Goal: Information Seeking & Learning: Learn about a topic

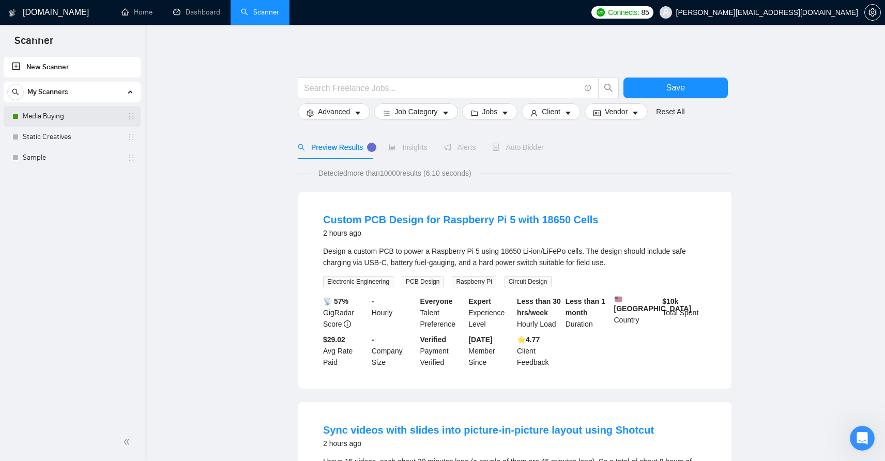
click at [67, 115] on link "Media Buying" at bounding box center [72, 116] width 98 height 21
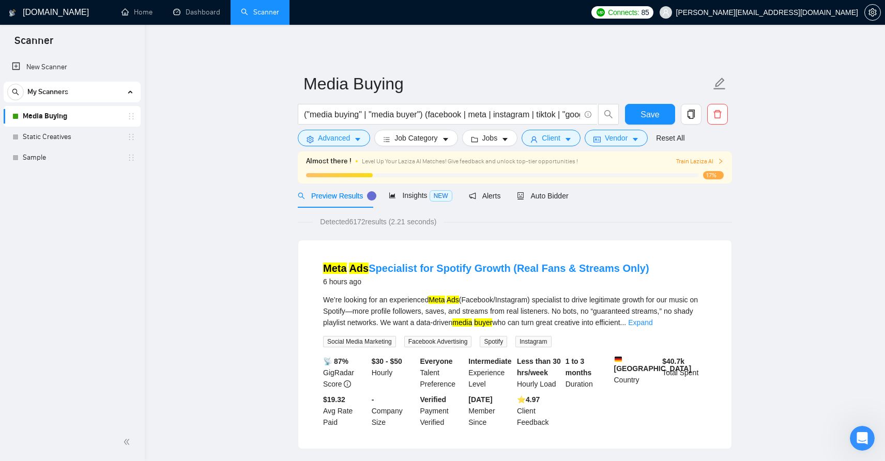
click at [719, 160] on icon "right" at bounding box center [721, 161] width 6 height 6
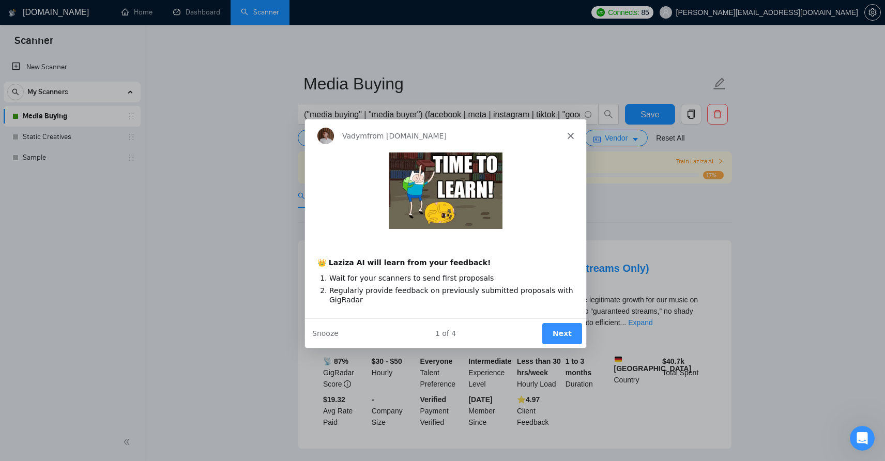
click at [563, 331] on button "Next" at bounding box center [562, 332] width 40 height 21
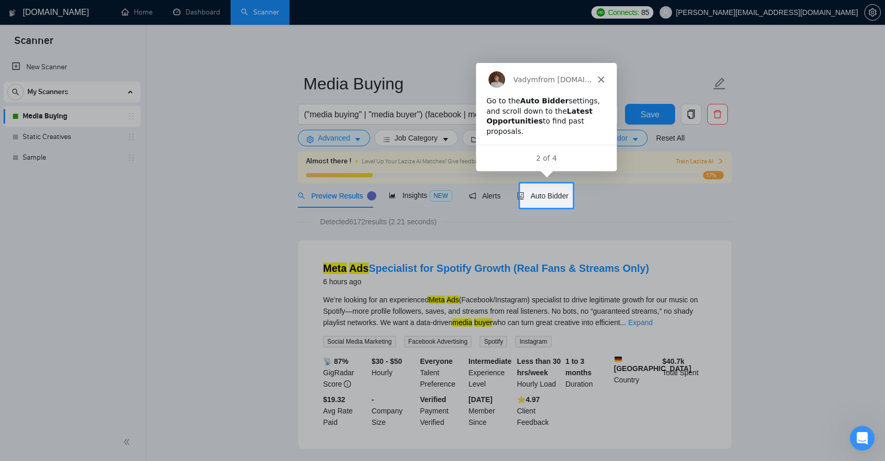
click at [554, 156] on div "2 of 4" at bounding box center [545, 157] width 141 height 11
click at [601, 81] on icon "Close" at bounding box center [600, 78] width 6 height 6
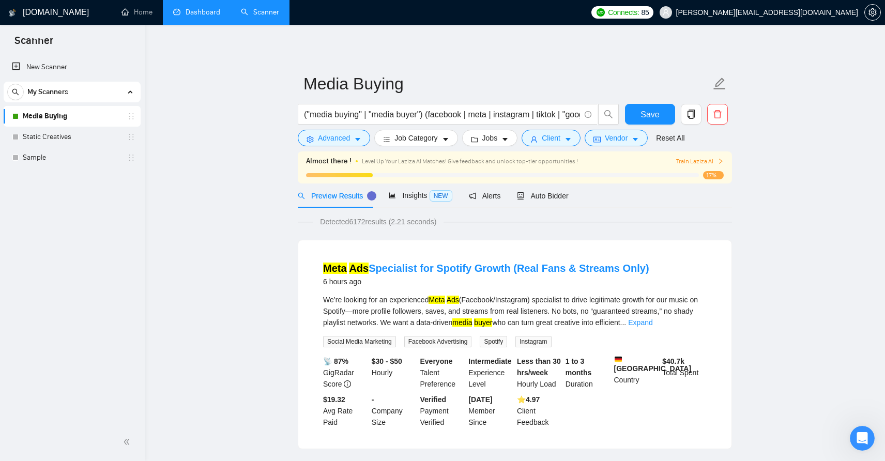
click at [205, 13] on link "Dashboard" at bounding box center [196, 12] width 47 height 9
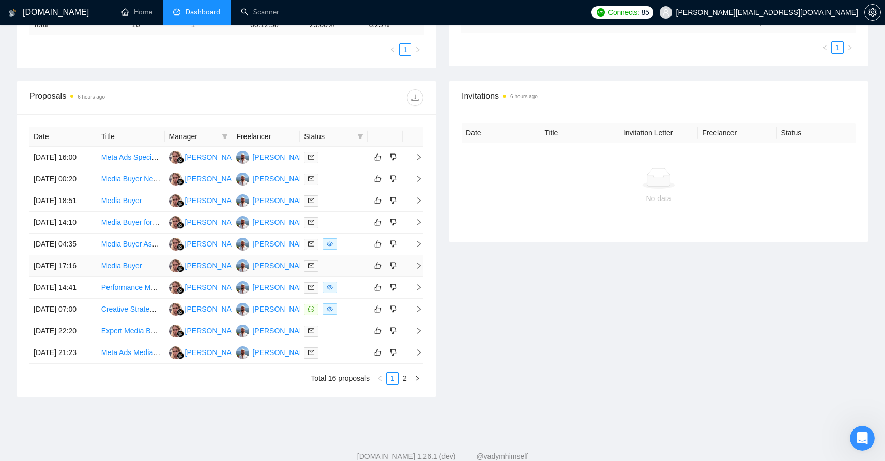
scroll to position [381, 0]
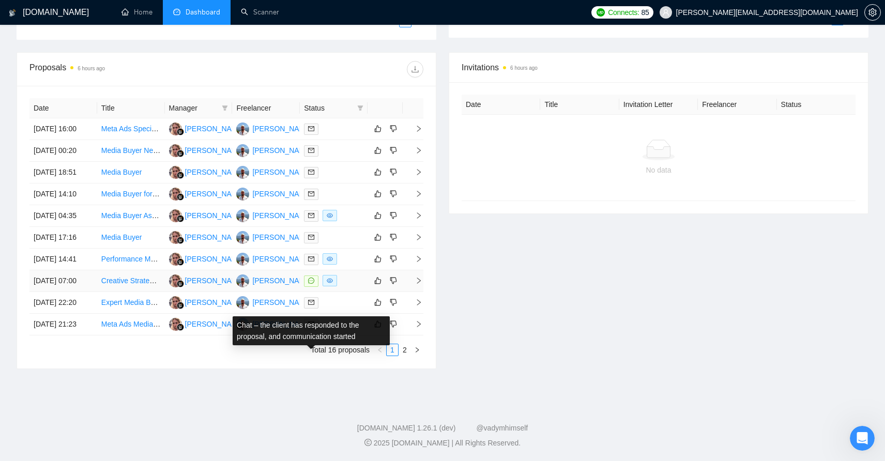
click at [315, 276] on span at bounding box center [311, 281] width 14 height 11
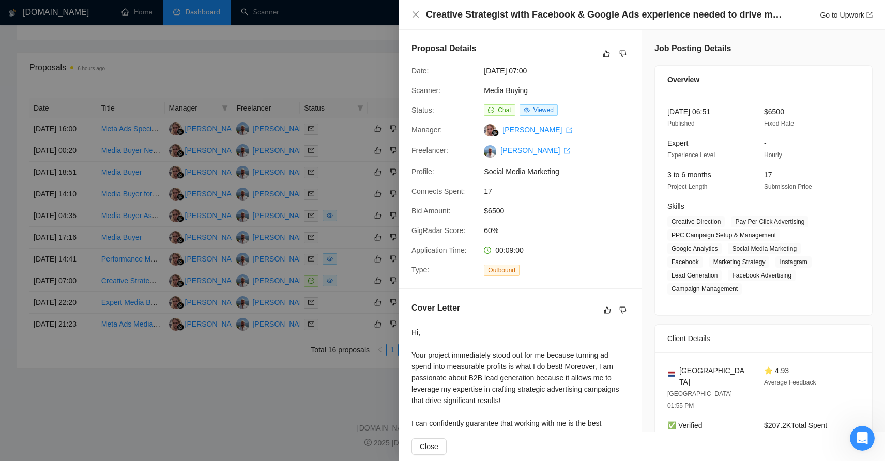
click at [256, 408] on div at bounding box center [442, 230] width 885 height 461
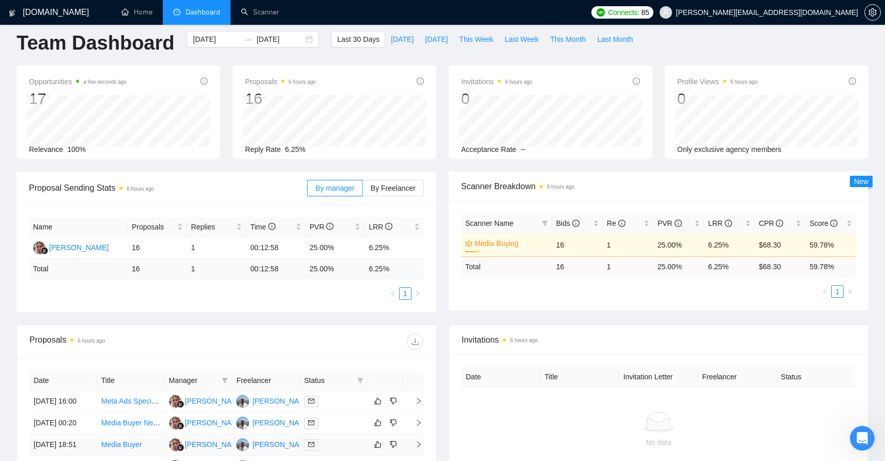
scroll to position [0, 0]
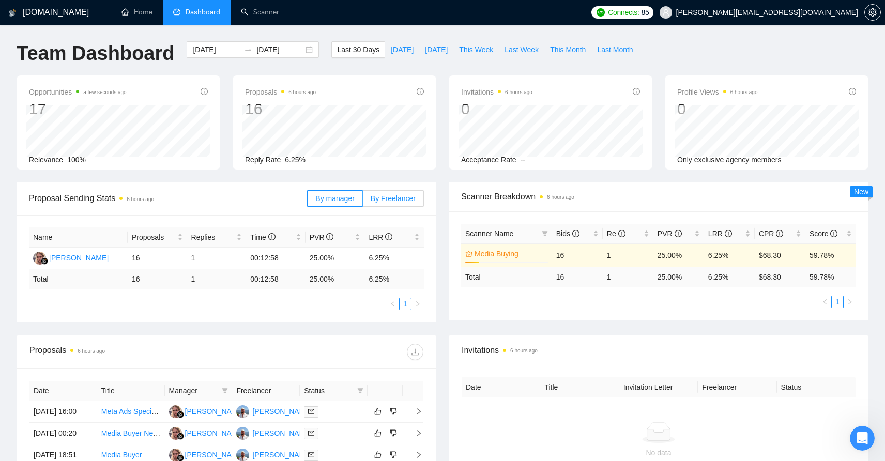
click at [369, 193] on label "By Freelancer" at bounding box center [393, 198] width 61 height 17
click at [363, 201] on input "By Freelancer" at bounding box center [363, 201] width 0 height 0
click at [346, 194] on span "By manager" at bounding box center [334, 198] width 39 height 8
click at [308, 201] on input "By manager" at bounding box center [308, 201] width 0 height 0
click at [147, 17] on link "Home" at bounding box center [137, 12] width 31 height 9
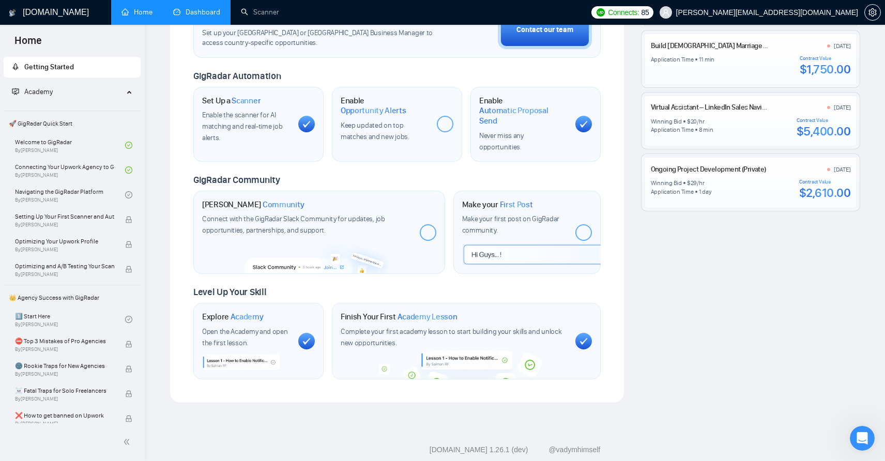
scroll to position [345, 0]
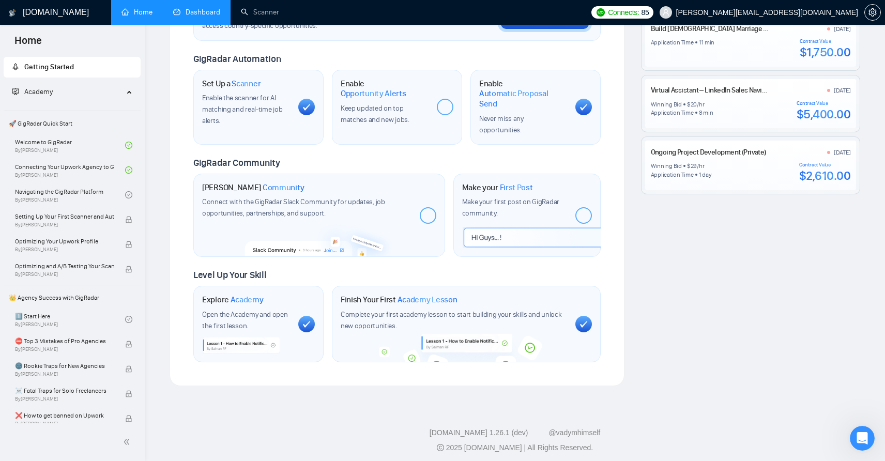
click at [220, 17] on link "Dashboard" at bounding box center [196, 12] width 47 height 9
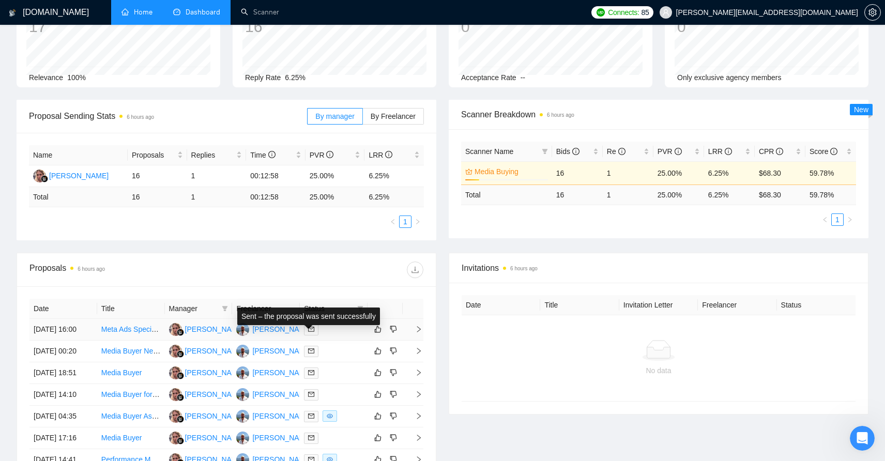
click at [310, 332] on icon "mail" at bounding box center [311, 329] width 6 height 6
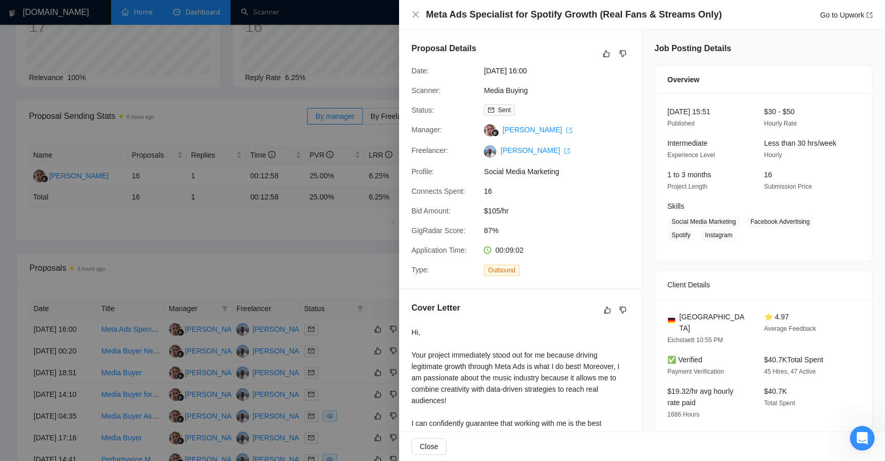
click at [341, 81] on div at bounding box center [442, 230] width 885 height 461
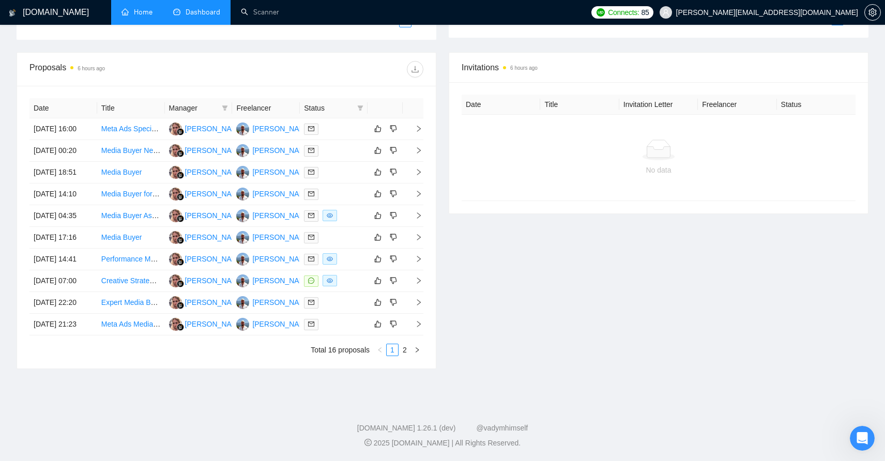
scroll to position [0, 0]
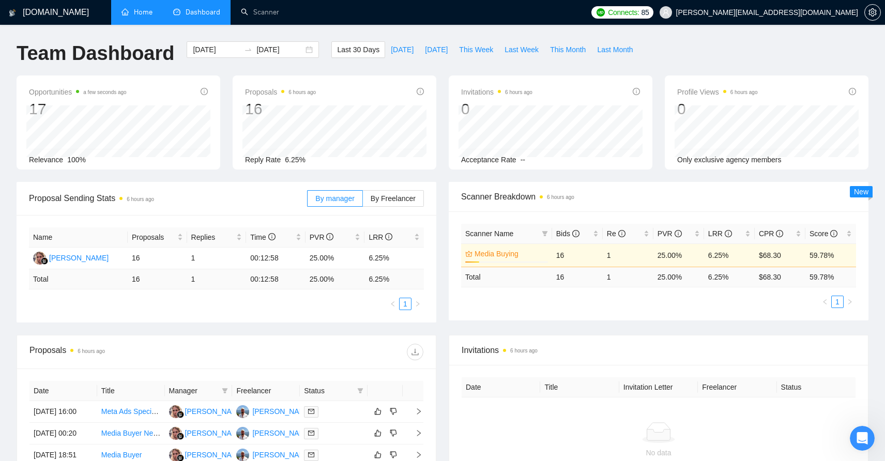
click at [138, 8] on link "Home" at bounding box center [137, 12] width 31 height 9
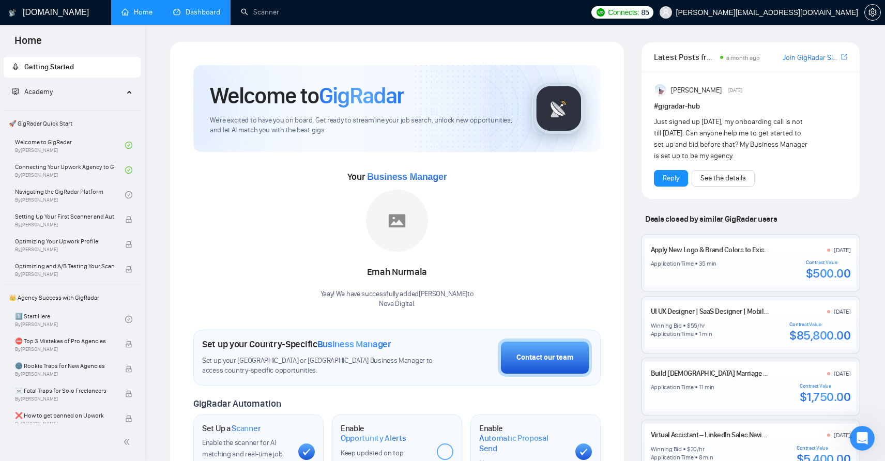
scroll to position [345, 0]
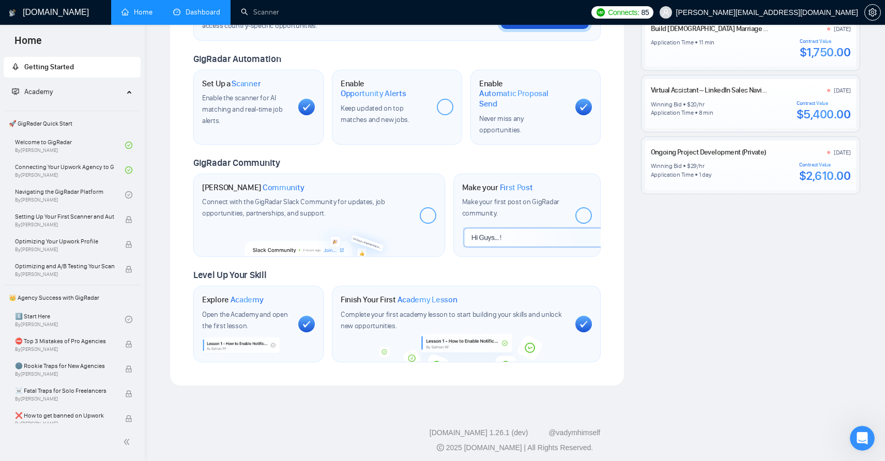
click at [198, 10] on link "Dashboard" at bounding box center [196, 12] width 47 height 9
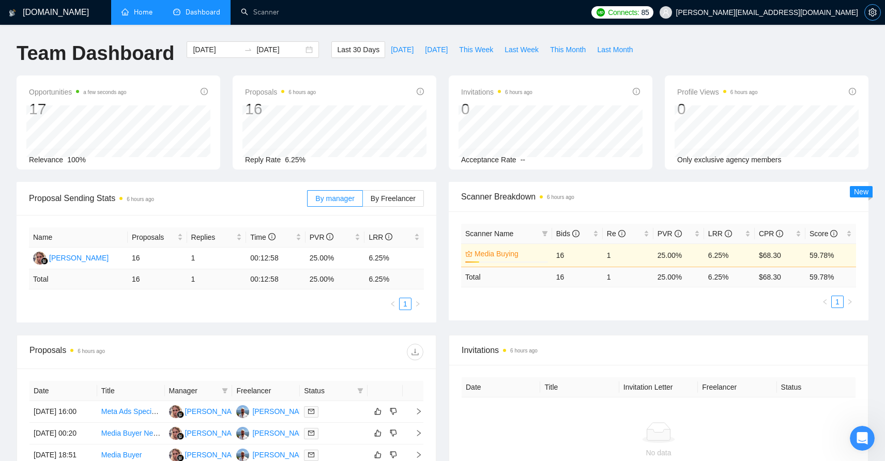
click at [872, 12] on icon "setting" at bounding box center [873, 12] width 8 height 8
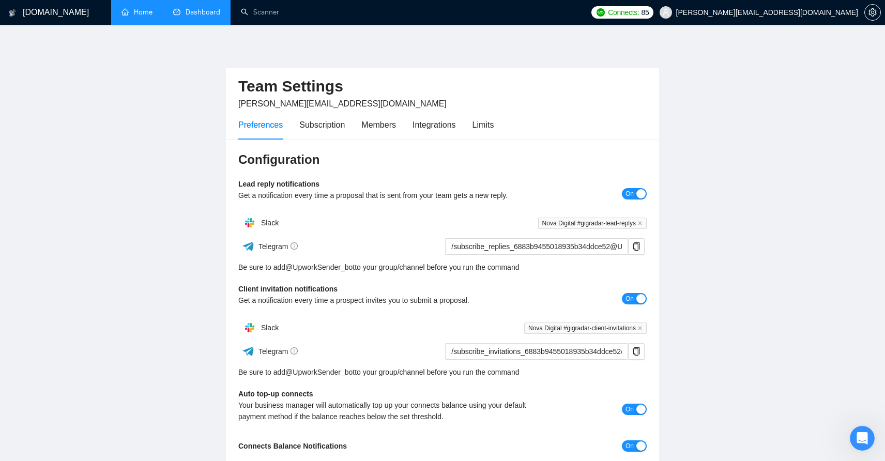
click at [182, 16] on link "Dashboard" at bounding box center [196, 12] width 47 height 9
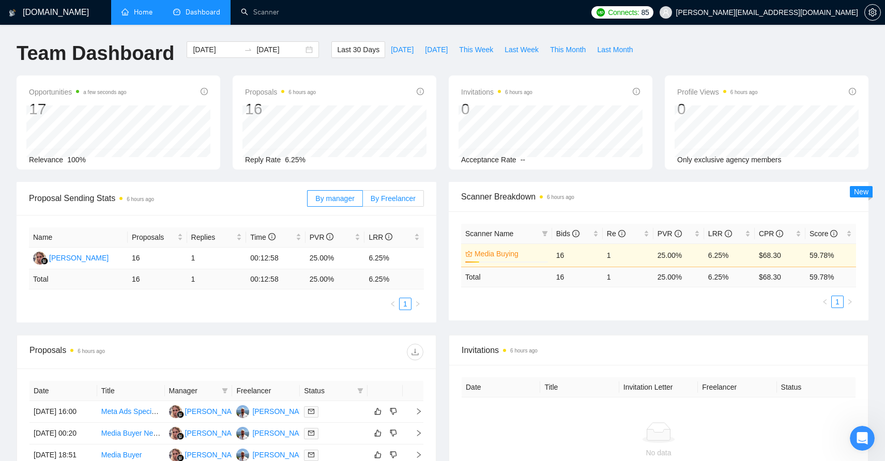
click at [409, 204] on label "By Freelancer" at bounding box center [393, 198] width 61 height 17
click at [363, 201] on input "By Freelancer" at bounding box center [363, 201] width 0 height 0
click at [357, 196] on label "By manager" at bounding box center [334, 198] width 55 height 17
click at [308, 201] on input "By manager" at bounding box center [308, 201] width 0 height 0
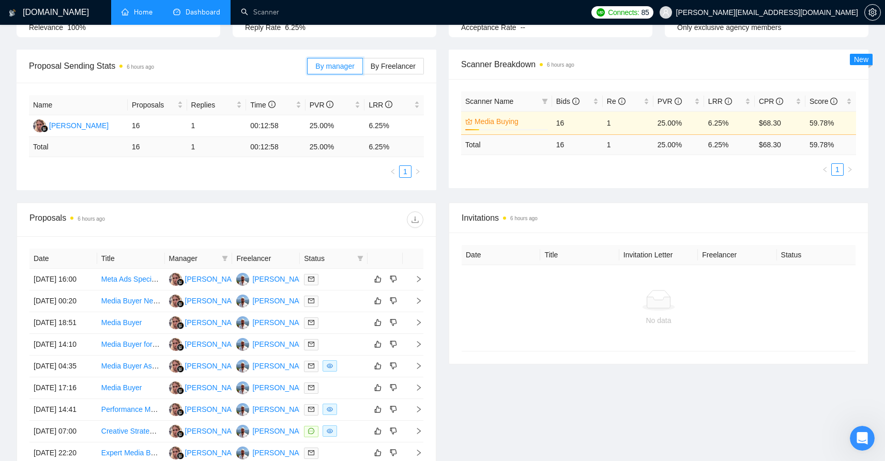
scroll to position [381, 0]
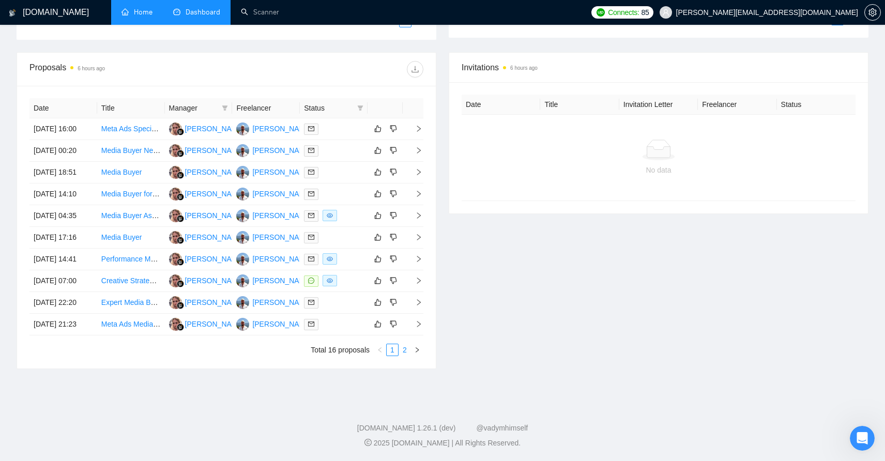
click at [406, 350] on link "2" at bounding box center [404, 349] width 11 height 11
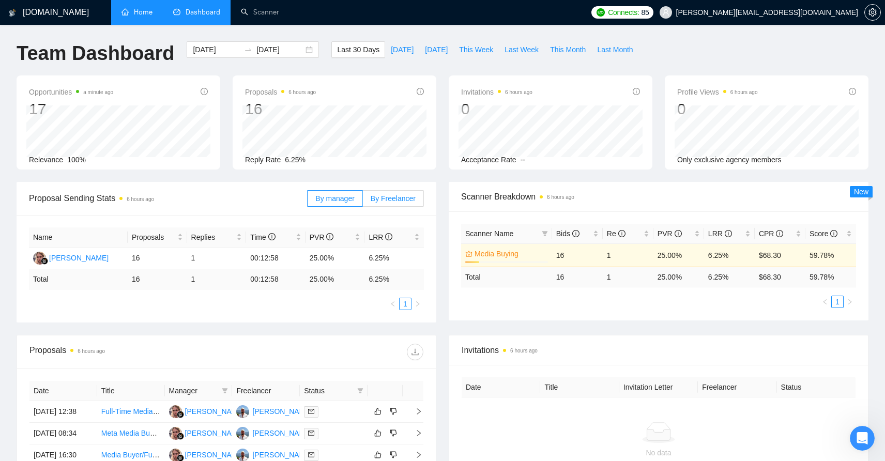
click at [392, 204] on label "By Freelancer" at bounding box center [393, 198] width 61 height 17
click at [363, 201] on input "By Freelancer" at bounding box center [363, 201] width 0 height 0
click at [351, 196] on span "By manager" at bounding box center [334, 198] width 39 height 8
click at [308, 201] on input "By manager" at bounding box center [308, 201] width 0 height 0
click at [864, 433] on icon "Open Intercom Messenger" at bounding box center [861, 437] width 17 height 17
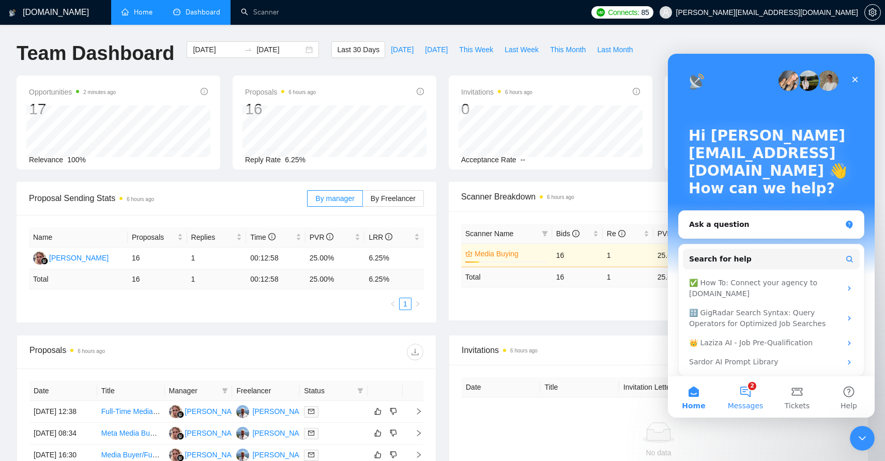
click at [758, 383] on button "2 Messages" at bounding box center [746, 396] width 52 height 41
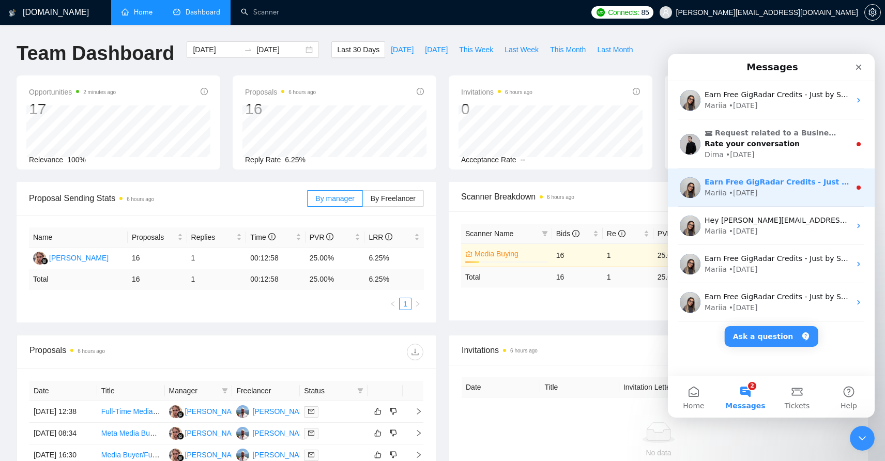
click at [778, 187] on div "Earn Free GigRadar Credits - Just by Sharing Your Story! 💬 Want more credits fo…" at bounding box center [778, 182] width 146 height 11
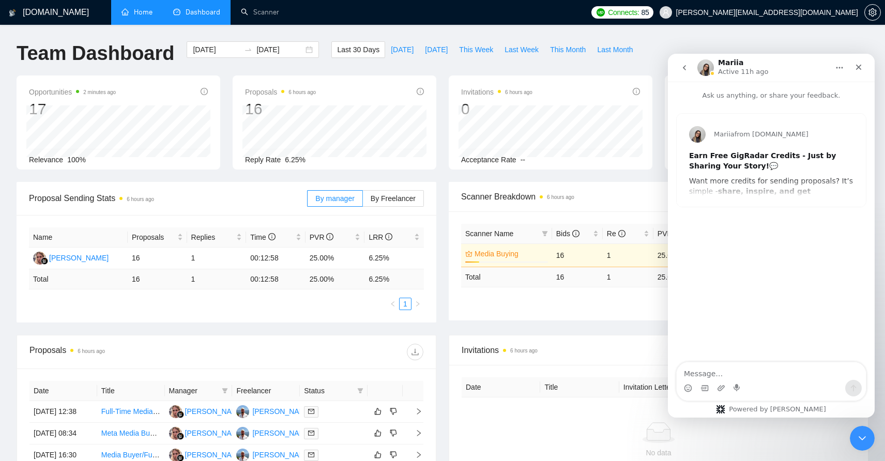
click at [687, 69] on icon "go back" at bounding box center [684, 68] width 8 height 8
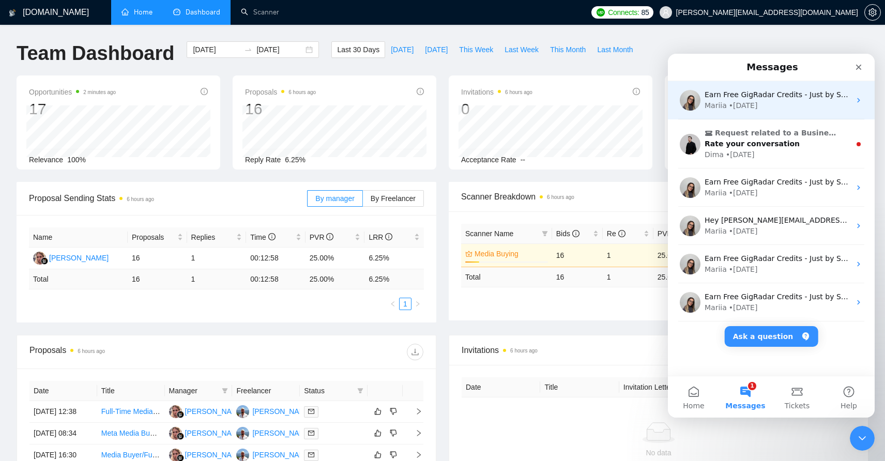
click at [749, 112] on div "Earn Free GigRadar Credits - Just by Sharing Your Story! 💬 Want more credits fo…" at bounding box center [771, 100] width 207 height 38
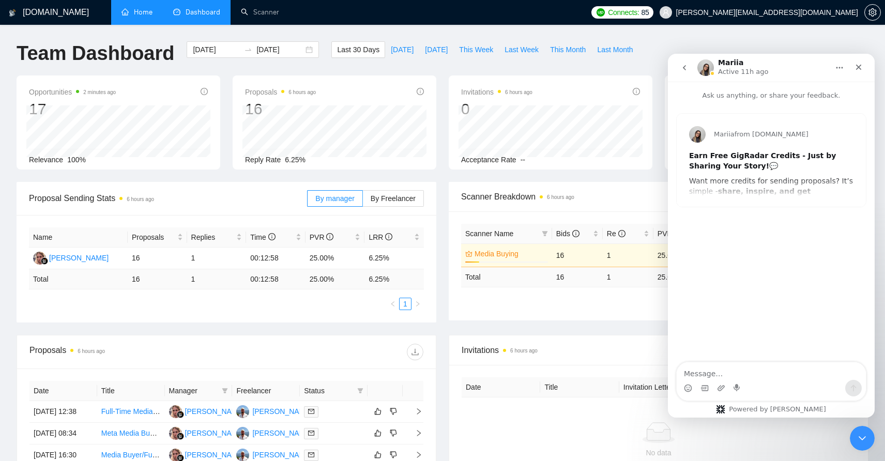
click at [864, 77] on div "Intercom messenger" at bounding box center [859, 68] width 19 height 20
click at [864, 74] on div "Close" at bounding box center [859, 67] width 19 height 19
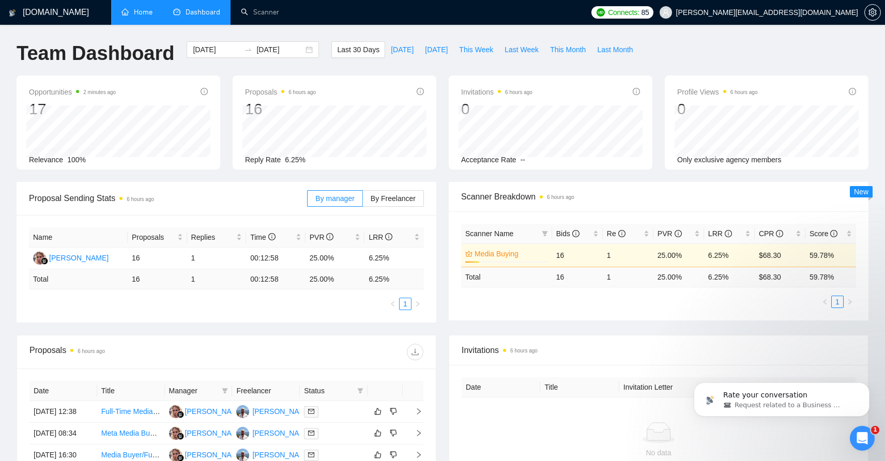
click at [153, 17] on link "Home" at bounding box center [137, 12] width 31 height 9
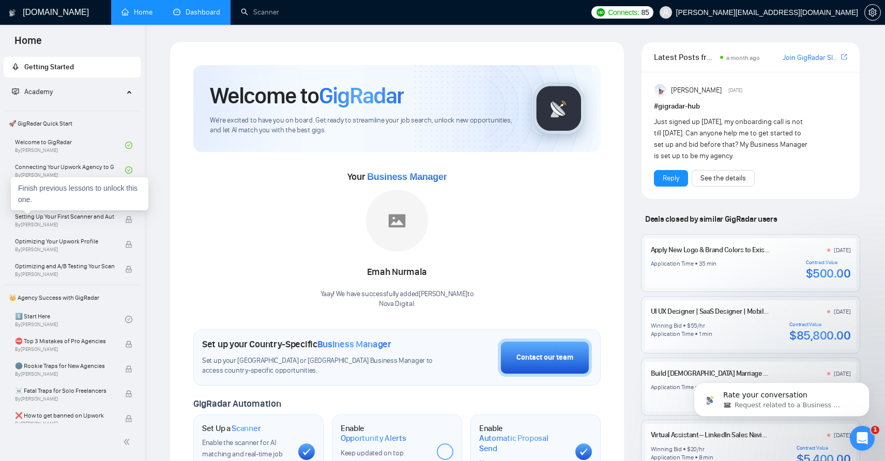
click at [94, 201] on div "Finish previous lessons to unlock this one." at bounding box center [80, 193] width 138 height 33
click at [100, 193] on link "Navigating the GigRadar Platform By [PERSON_NAME]" at bounding box center [70, 195] width 110 height 23
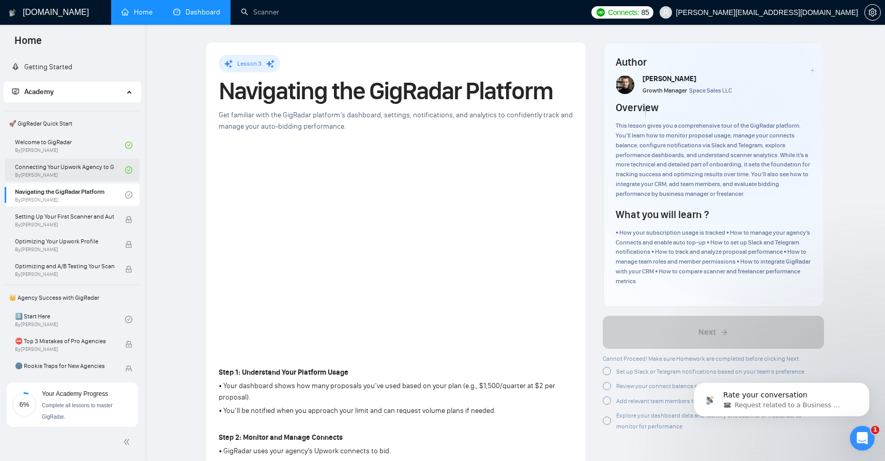
click at [74, 166] on link "Connecting Your Upwork Agency to GigRadar By [PERSON_NAME]" at bounding box center [70, 170] width 110 height 23
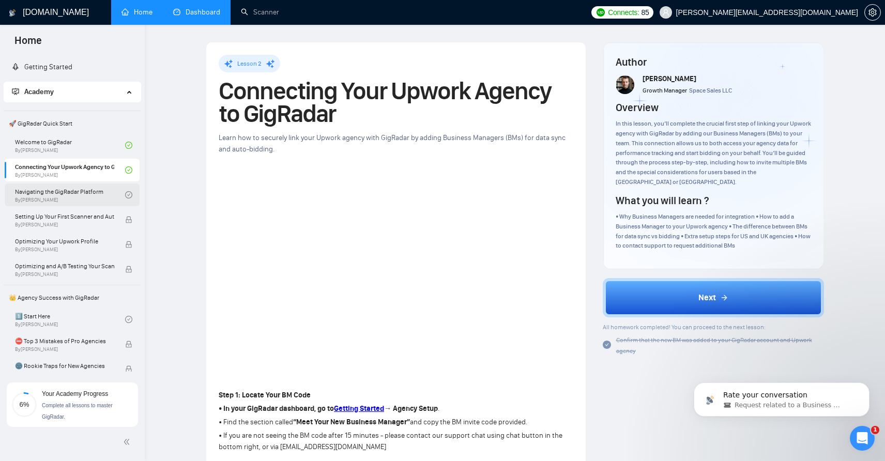
click at [103, 192] on link "Navigating the GigRadar Platform By [PERSON_NAME]" at bounding box center [70, 195] width 110 height 23
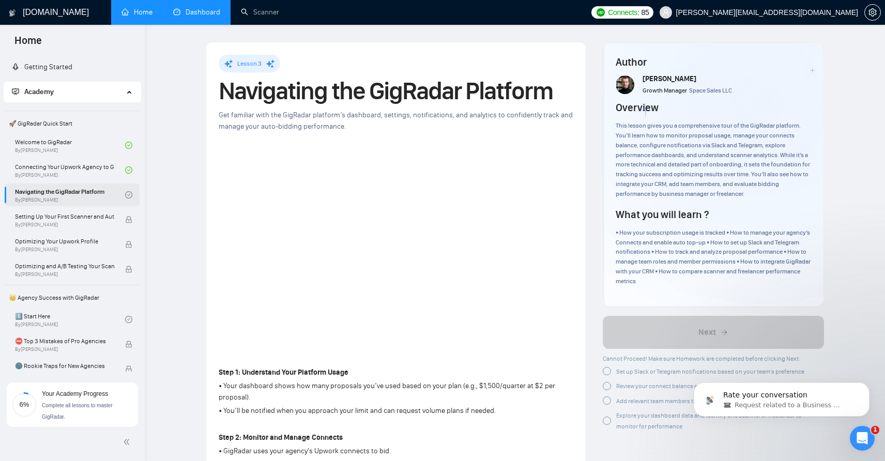
click at [128, 197] on icon "check-circle" at bounding box center [128, 194] width 7 height 7
click at [91, 193] on link "Navigating the GigRadar Platform By [PERSON_NAME]" at bounding box center [70, 195] width 110 height 23
click at [127, 198] on icon "check-circle" at bounding box center [128, 194] width 7 height 7
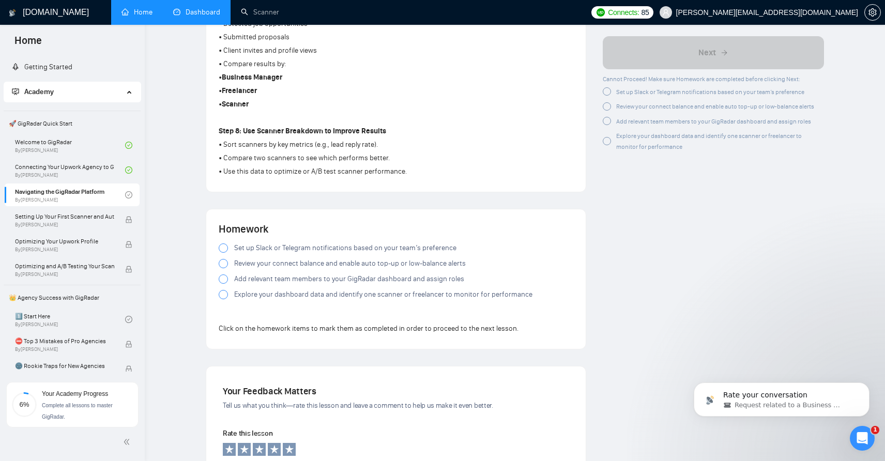
scroll to position [801, 0]
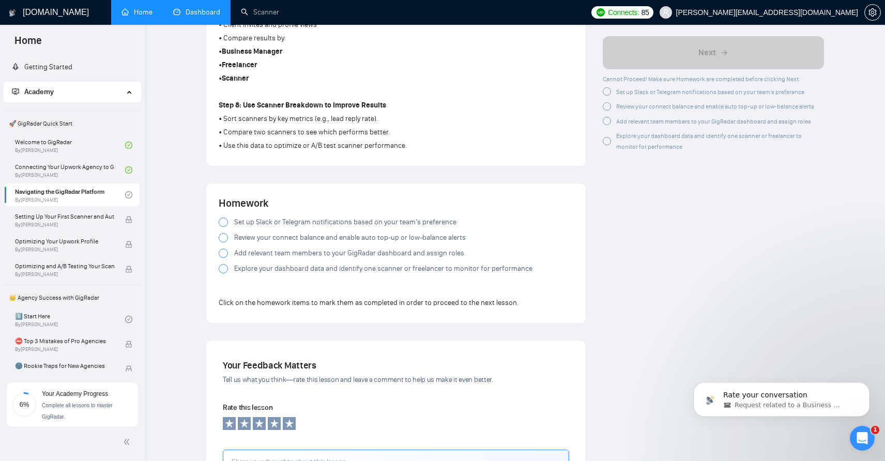
click at [222, 227] on div at bounding box center [223, 222] width 9 height 9
click at [224, 240] on div at bounding box center [223, 237] width 9 height 9
click at [224, 256] on div at bounding box center [223, 253] width 9 height 9
click at [224, 273] on div at bounding box center [223, 268] width 9 height 9
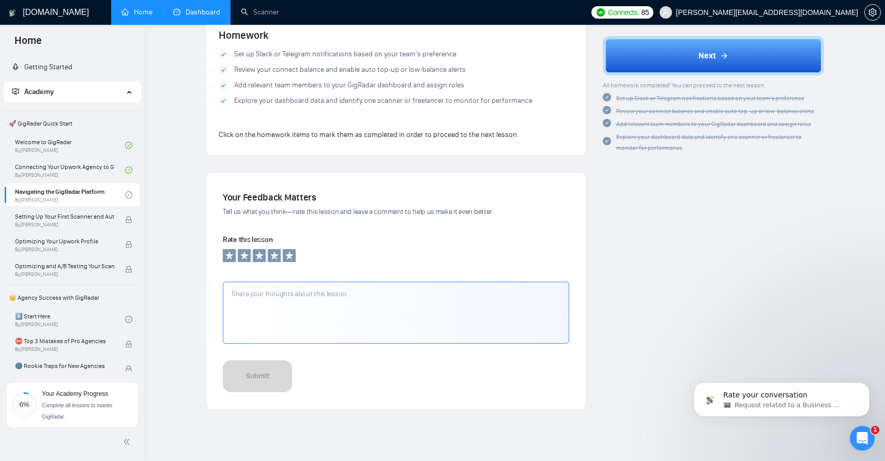
scroll to position [1018, 0]
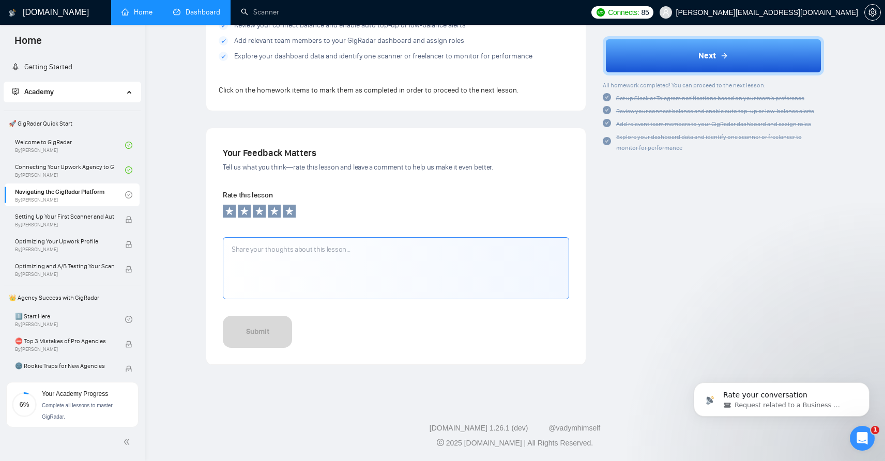
click at [300, 275] on textarea at bounding box center [396, 268] width 346 height 62
click at [288, 218] on div at bounding box center [289, 211] width 14 height 14
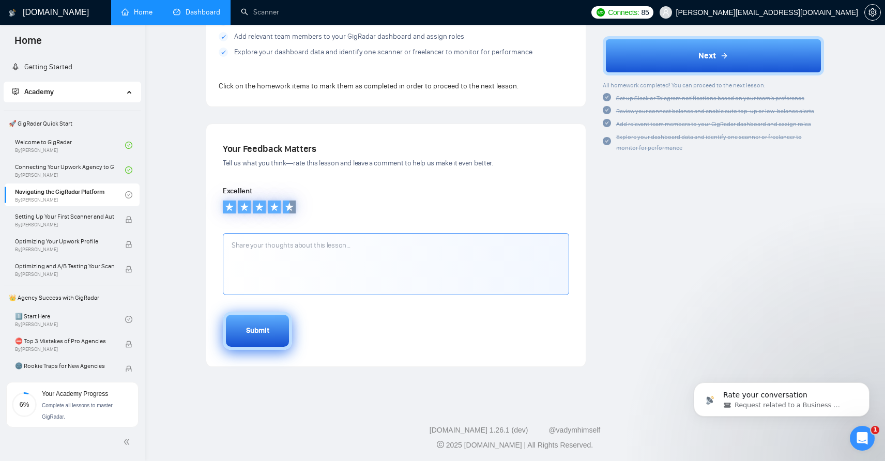
click at [269, 333] on button "Submit" at bounding box center [257, 331] width 69 height 38
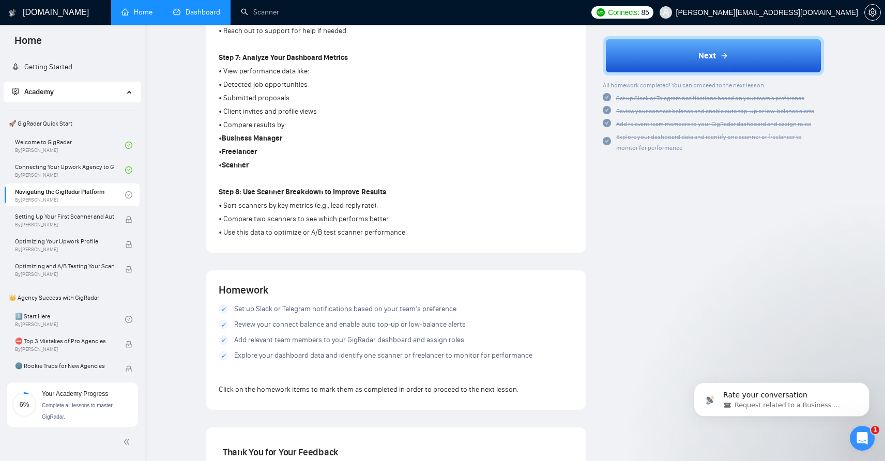
scroll to position [855, 0]
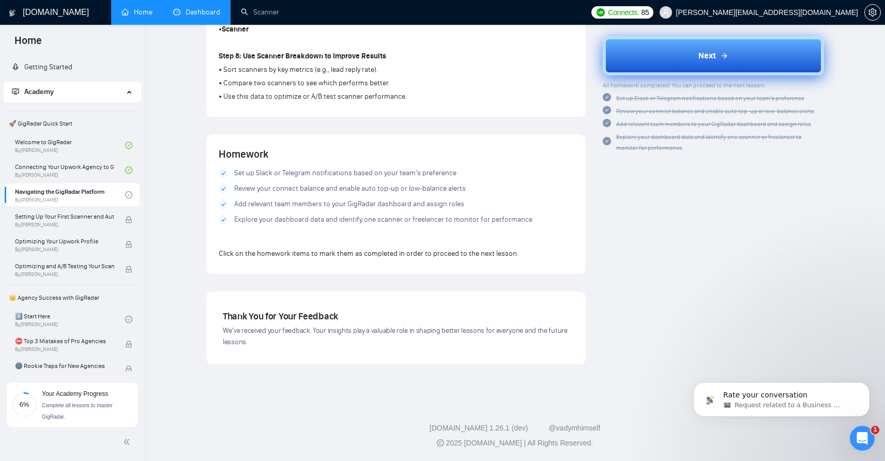
click at [686, 53] on button "Next" at bounding box center [714, 55] width 222 height 39
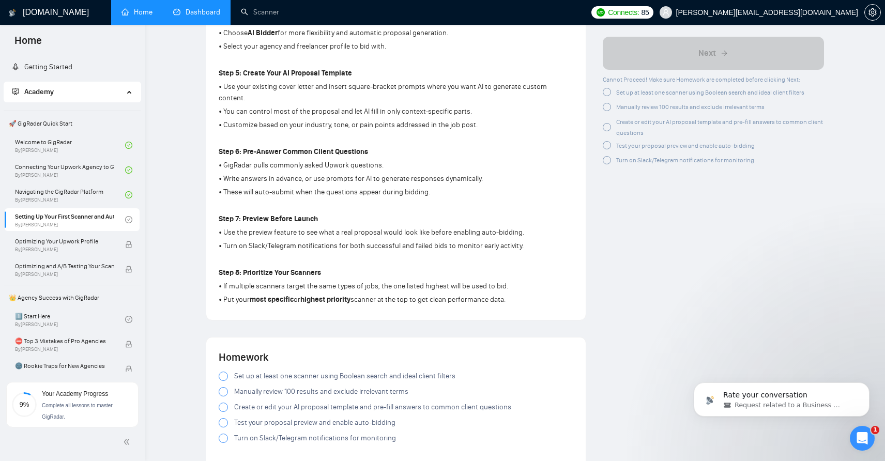
scroll to position [842, 0]
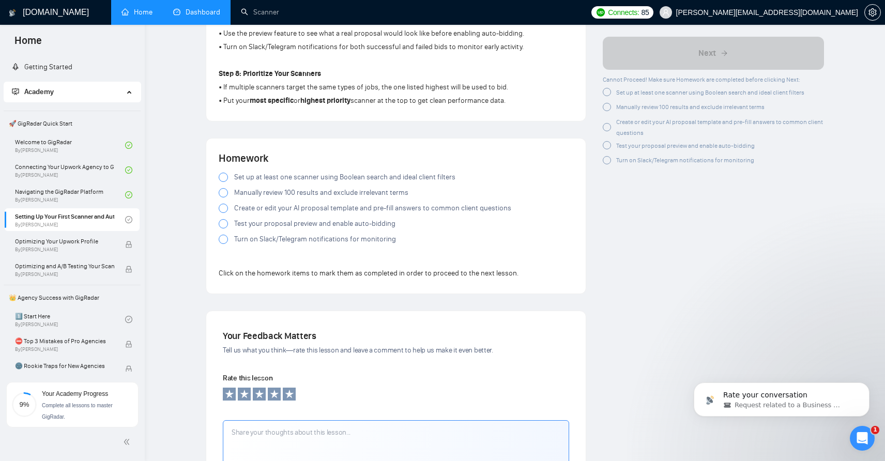
click at [230, 172] on label "Set up at least one scanner using Boolean search and ideal client filters" at bounding box center [396, 177] width 355 height 11
click at [225, 188] on div at bounding box center [223, 192] width 9 height 9
click at [225, 204] on div at bounding box center [223, 208] width 9 height 9
click at [222, 219] on div at bounding box center [223, 223] width 9 height 9
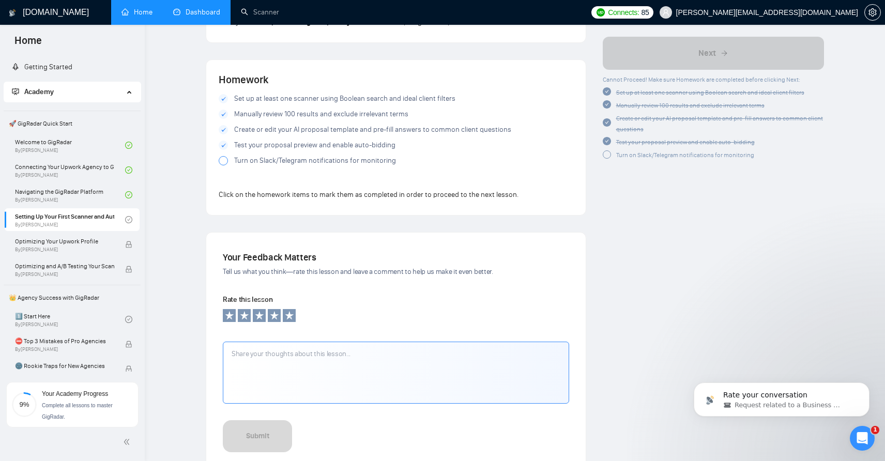
scroll to position [918, 0]
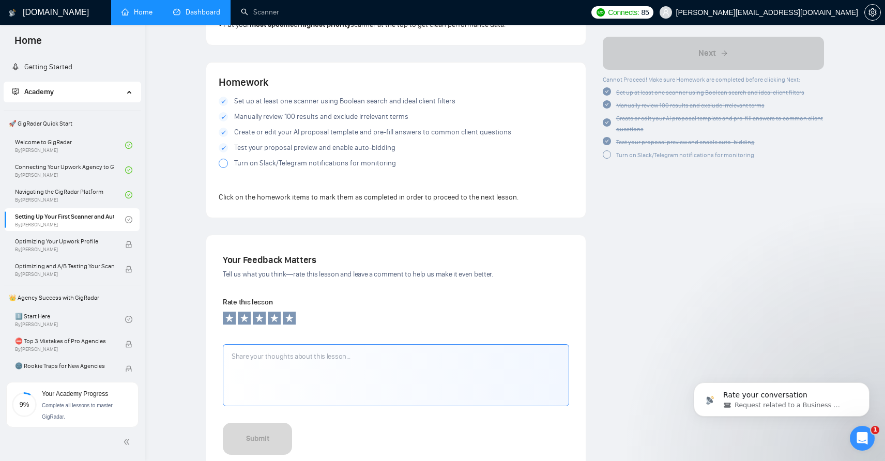
click at [227, 159] on div at bounding box center [223, 163] width 9 height 9
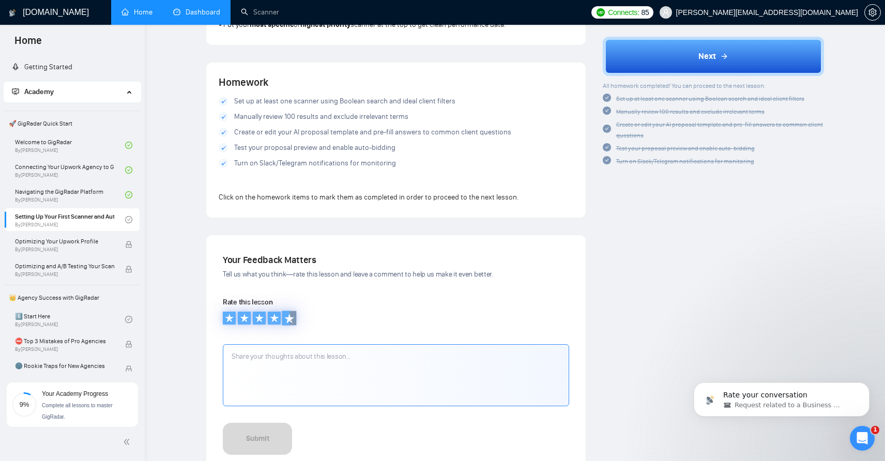
click at [289, 313] on icon at bounding box center [288, 317] width 9 height 9
click at [290, 313] on icon at bounding box center [289, 318] width 10 height 10
click at [261, 441] on button "Submit" at bounding box center [257, 442] width 69 height 38
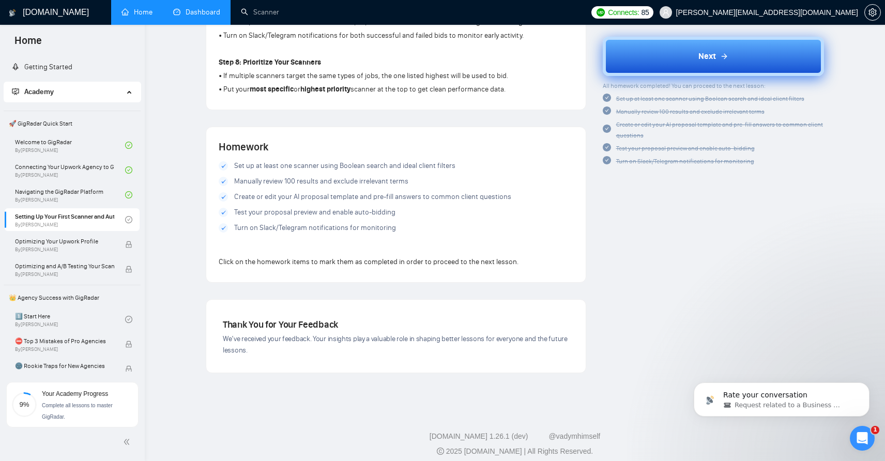
click at [661, 65] on button "Next" at bounding box center [714, 55] width 222 height 39
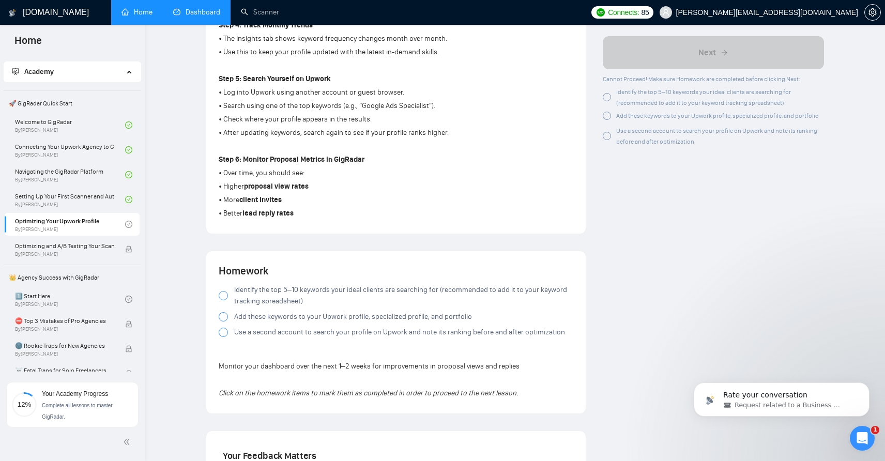
scroll to position [592, 0]
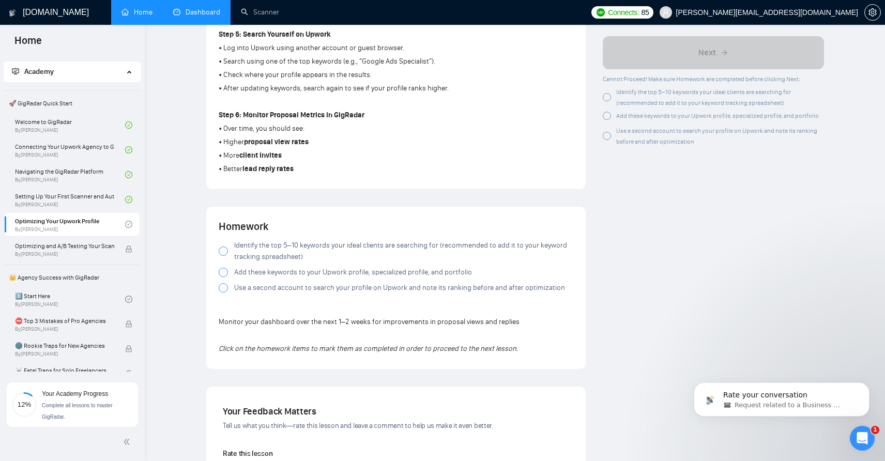
click at [223, 255] on div at bounding box center [223, 251] width 9 height 9
click at [223, 274] on div at bounding box center [223, 272] width 9 height 9
click at [223, 290] on div at bounding box center [223, 287] width 9 height 9
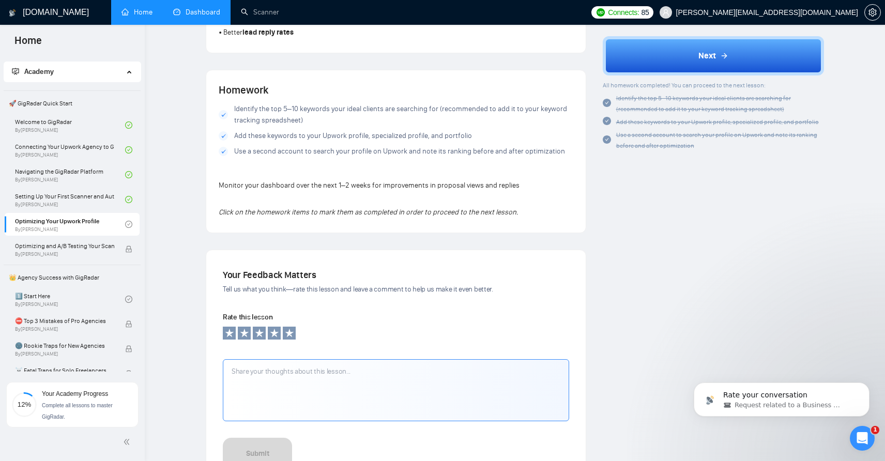
scroll to position [800, 0]
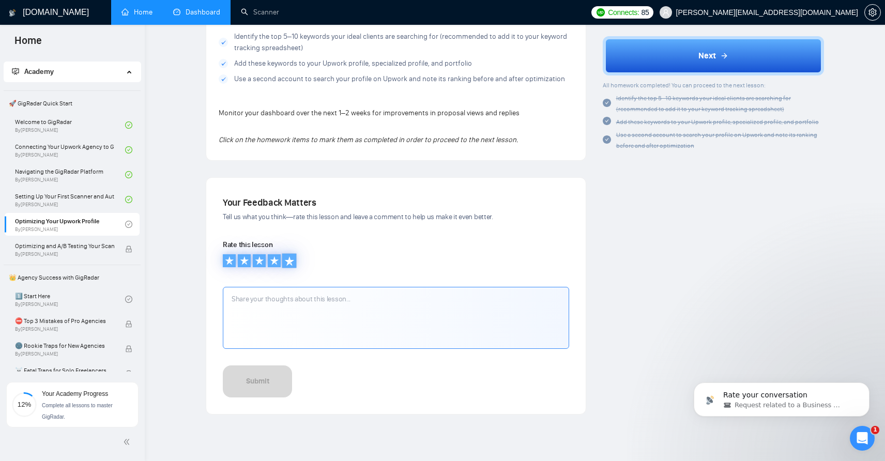
click at [292, 266] on icon at bounding box center [289, 260] width 10 height 10
click at [272, 396] on button "Submit" at bounding box center [257, 385] width 69 height 38
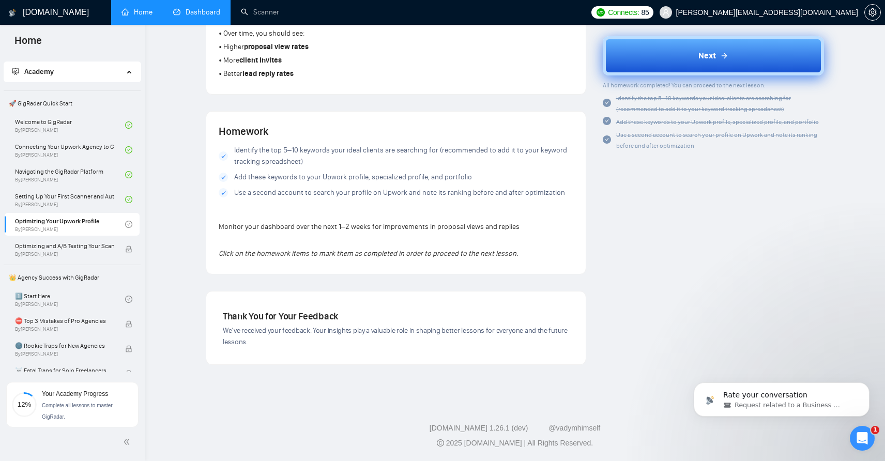
click at [669, 66] on button "Next" at bounding box center [714, 55] width 222 height 39
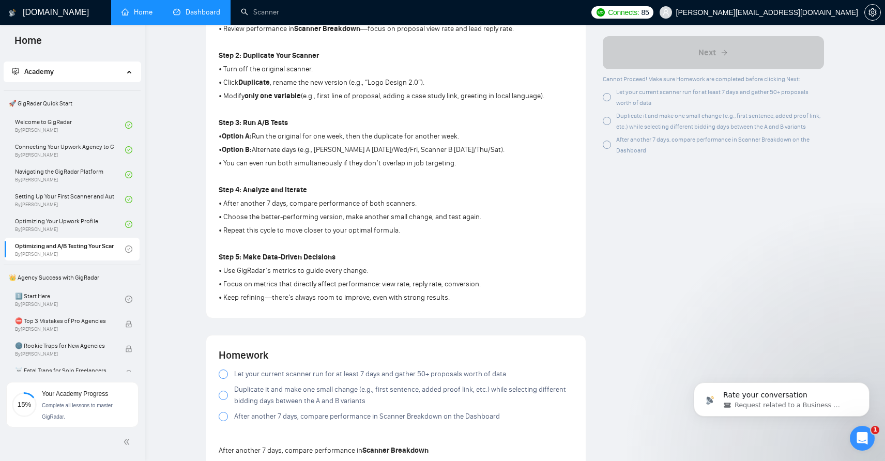
scroll to position [382, 0]
click at [234, 376] on span "Let your current scanner run for at least 7 days and gather 50+ proposals worth…" at bounding box center [370, 374] width 272 height 11
click at [224, 399] on div at bounding box center [223, 395] width 9 height 9
click at [224, 421] on div at bounding box center [223, 417] width 9 height 9
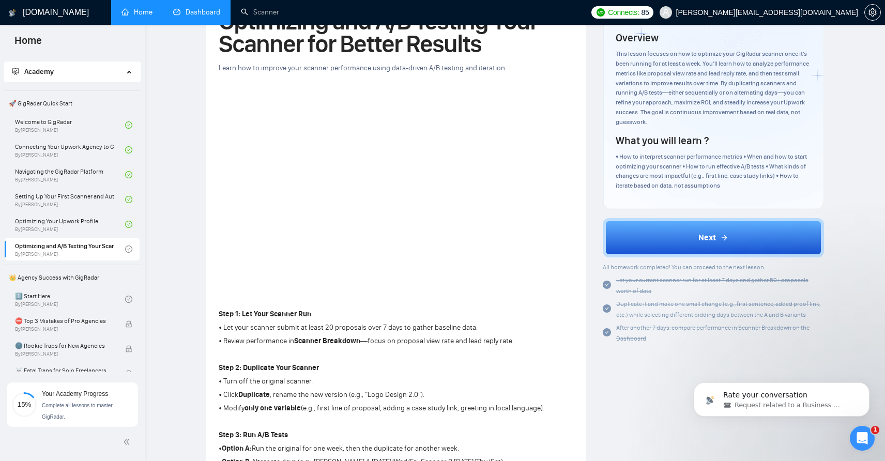
scroll to position [0, 0]
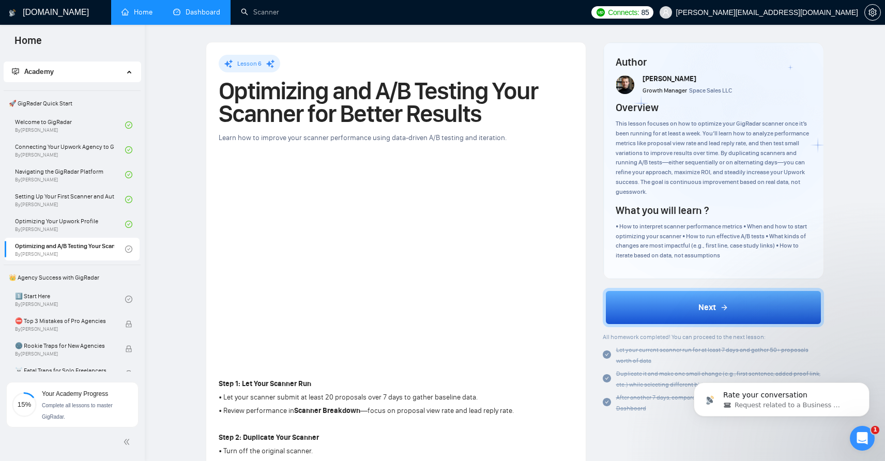
click at [215, 16] on link "Dashboard" at bounding box center [196, 12] width 47 height 9
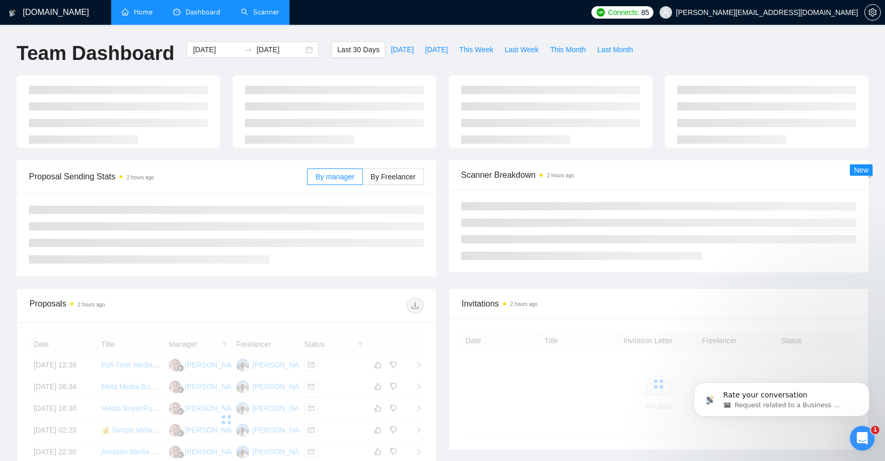
click at [273, 17] on link "Scanner" at bounding box center [260, 12] width 38 height 9
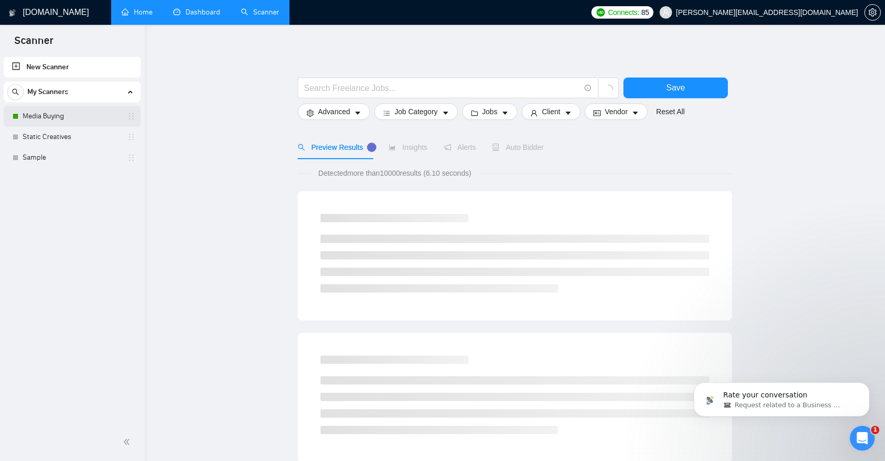
click at [40, 116] on link "Media Buying" at bounding box center [72, 116] width 98 height 21
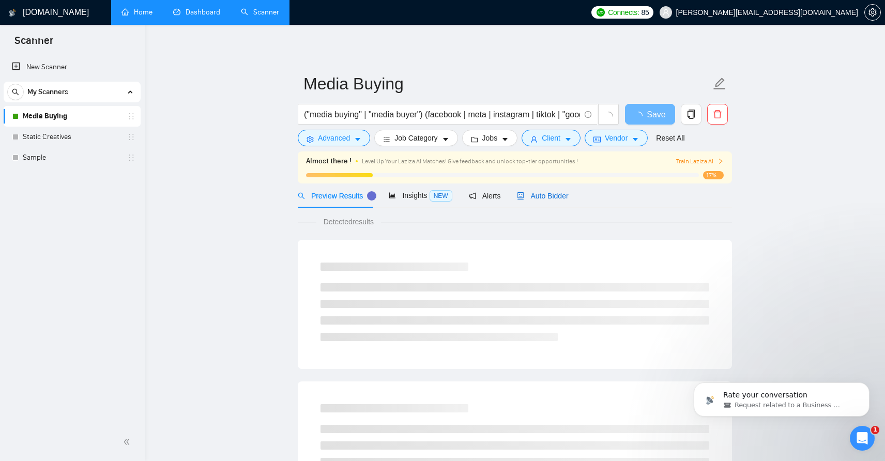
click at [542, 195] on span "Auto Bidder" at bounding box center [542, 196] width 51 height 8
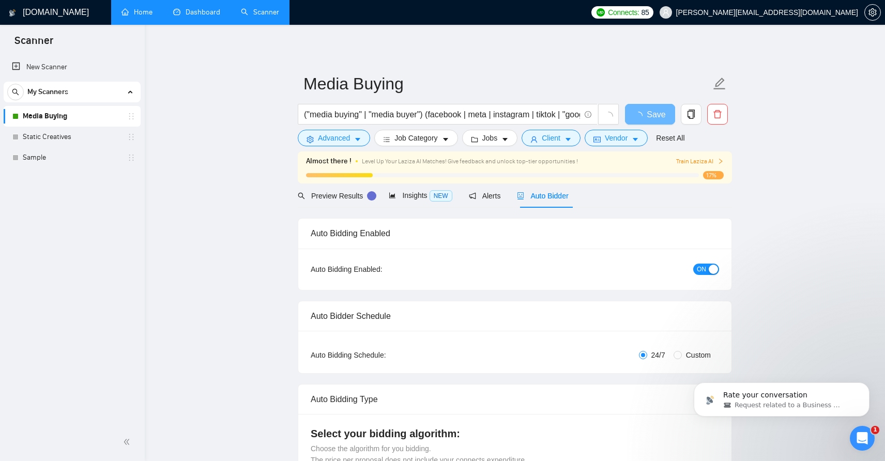
checkbox input "true"
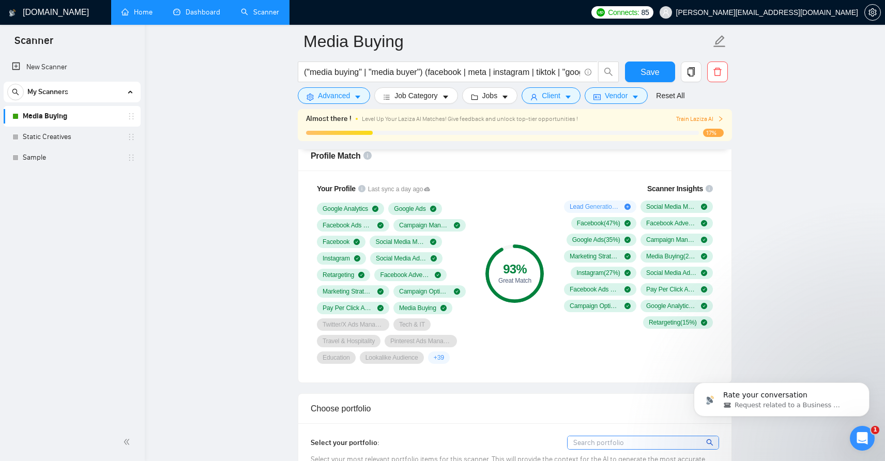
scroll to position [680, 0]
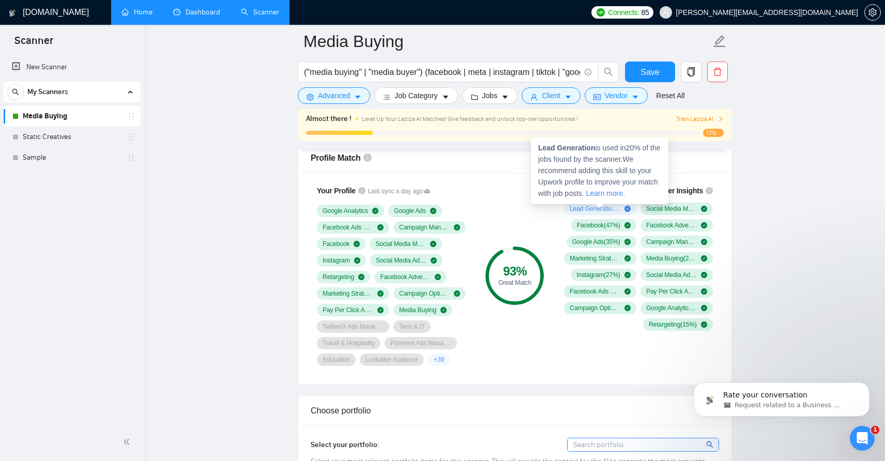
click at [625, 208] on icon "plus-circle" at bounding box center [628, 209] width 6 height 6
click at [627, 205] on div "Lead Generation ( 20 %)" at bounding box center [600, 209] width 61 height 8
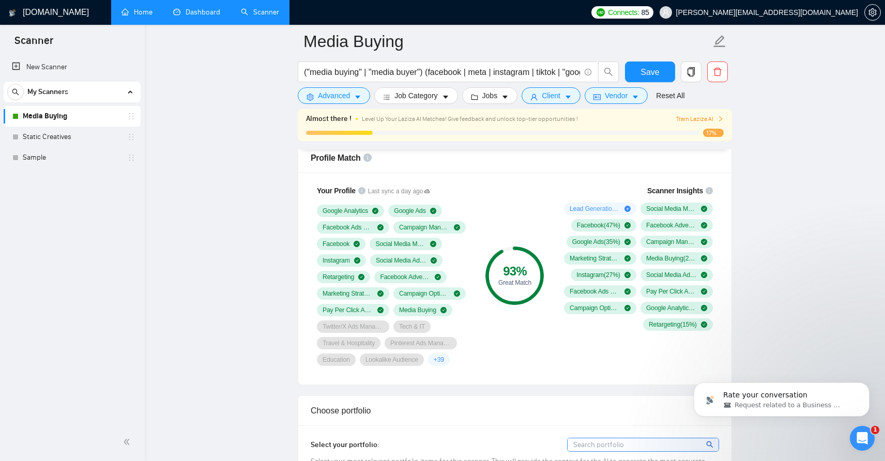
click at [513, 179] on div "93 % Great Match" at bounding box center [514, 275] width 69 height 193
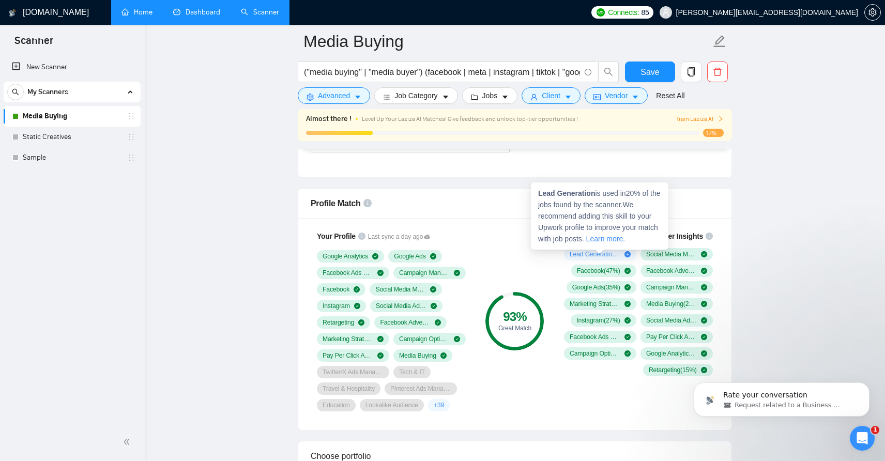
scroll to position [613, 0]
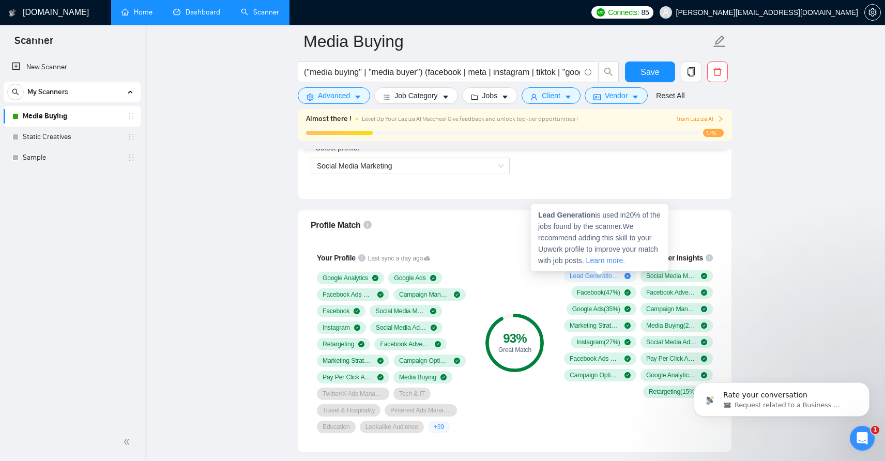
click at [621, 276] on div "Lead Generation ( 20 %)" at bounding box center [600, 276] width 61 height 8
click at [626, 276] on icon "plus-circle" at bounding box center [628, 276] width 6 height 6
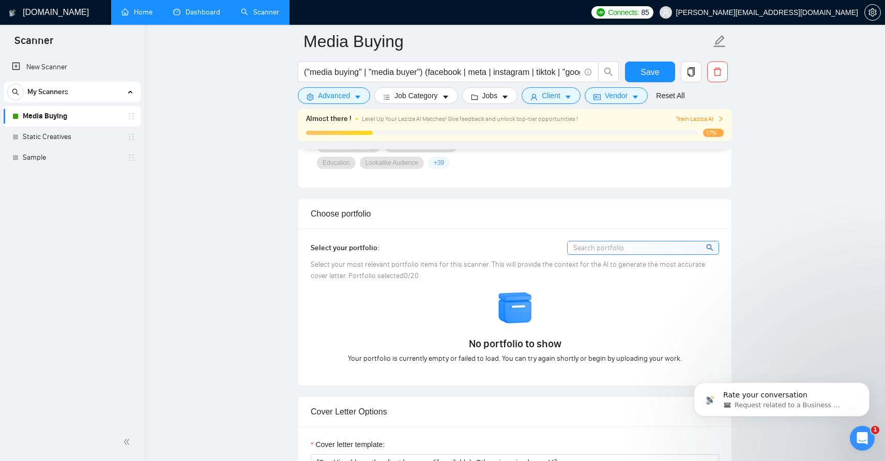
scroll to position [871, 0]
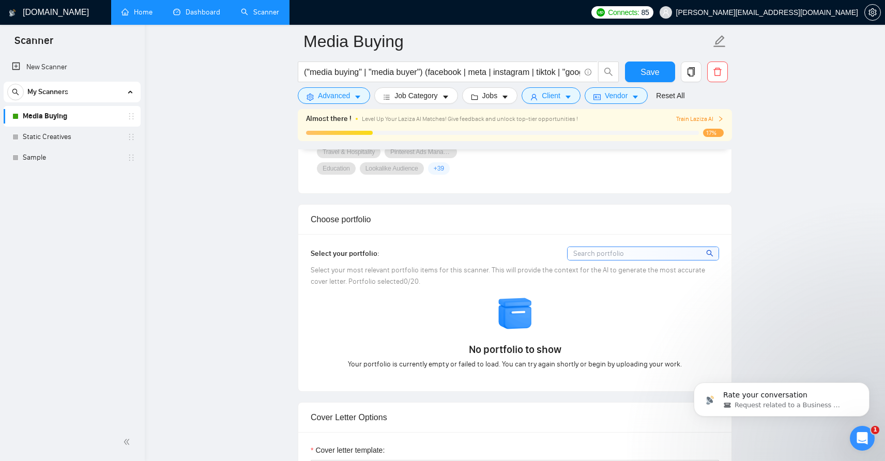
click at [521, 317] on img at bounding box center [515, 314] width 36 height 36
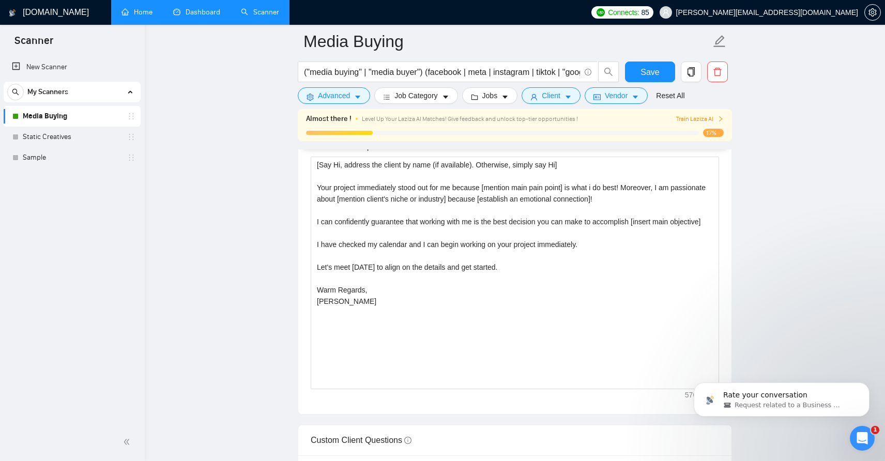
scroll to position [1116, 0]
